Goal: Transaction & Acquisition: Purchase product/service

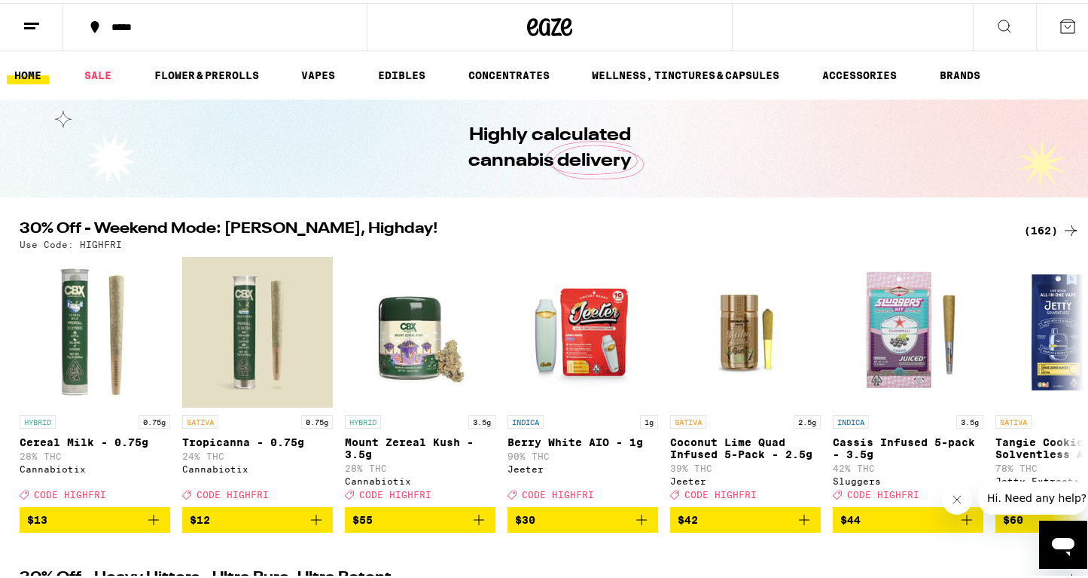
click at [1026, 223] on div "(162)" at bounding box center [1052, 227] width 56 height 18
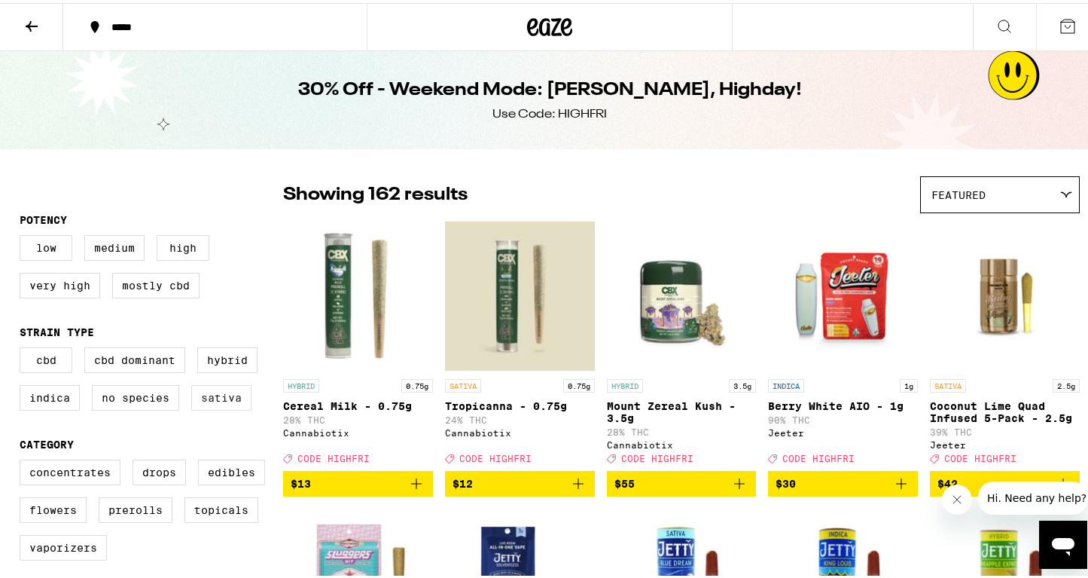
click at [206, 401] on label "Sativa" at bounding box center [221, 395] width 60 height 26
click at [23, 347] on input "Sativa" at bounding box center [23, 346] width 1 height 1
checkbox input "true"
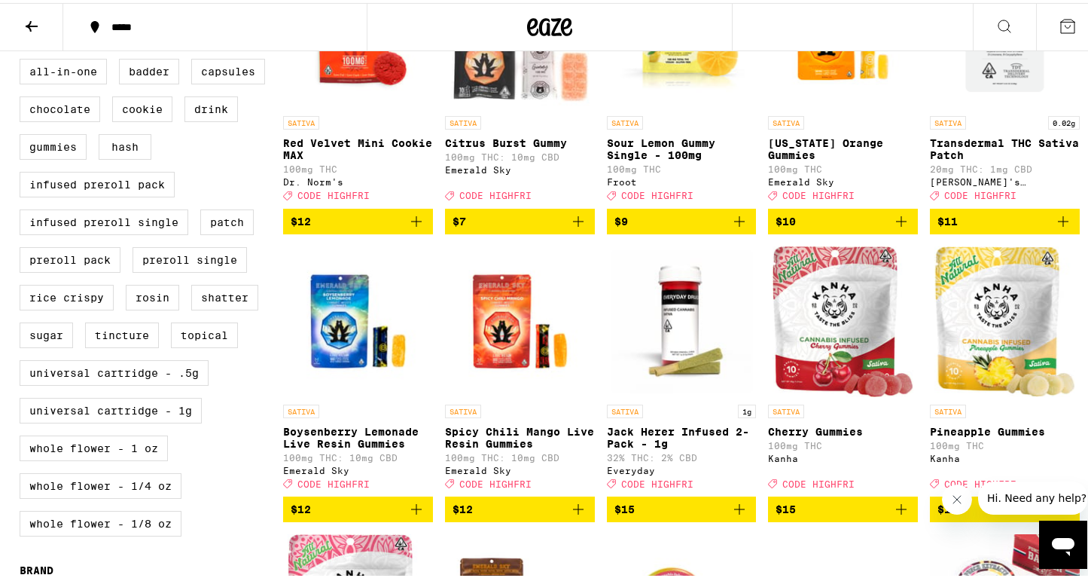
scroll to position [241, 0]
